Goal: Task Accomplishment & Management: Manage account settings

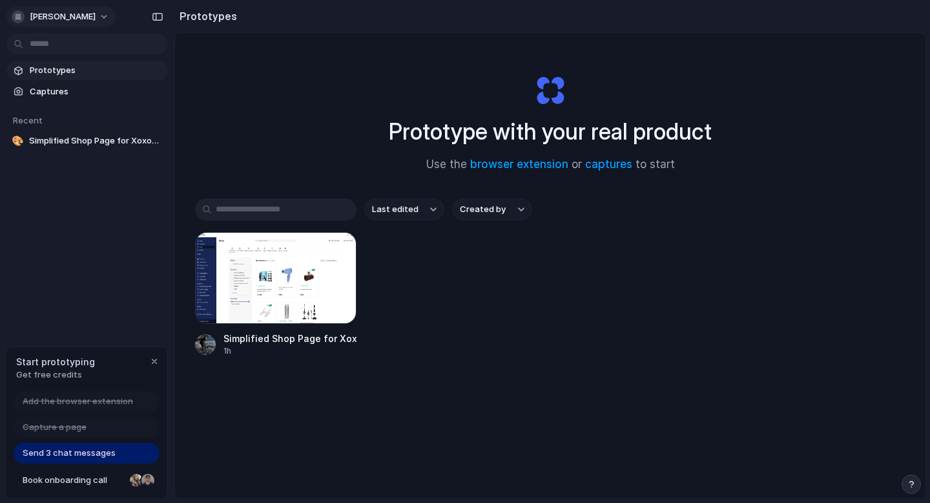
click at [89, 14] on button "prajwal-varma" at bounding box center [60, 16] width 109 height 21
click at [67, 70] on span "Invite members" at bounding box center [61, 66] width 62 height 13
